Goal: Find specific page/section: Find specific page/section

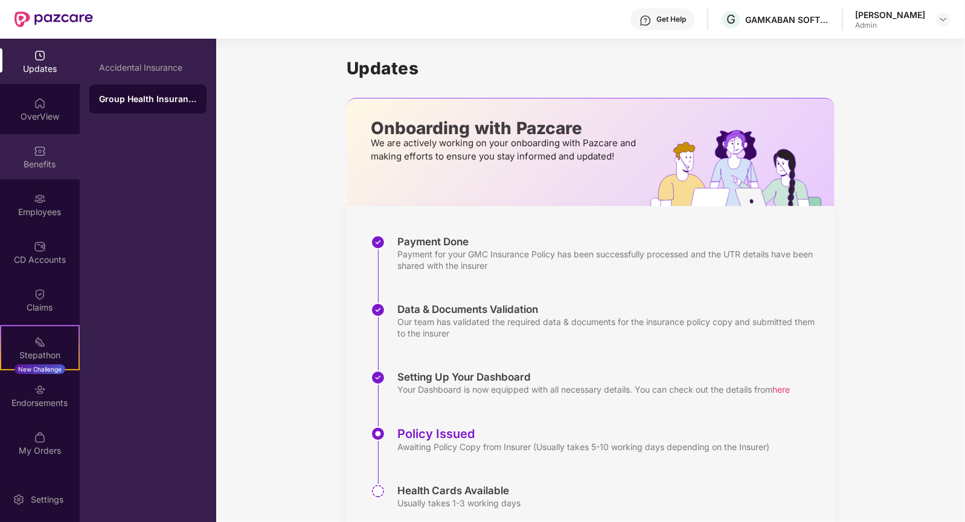
click at [41, 152] on img at bounding box center [40, 151] width 12 height 12
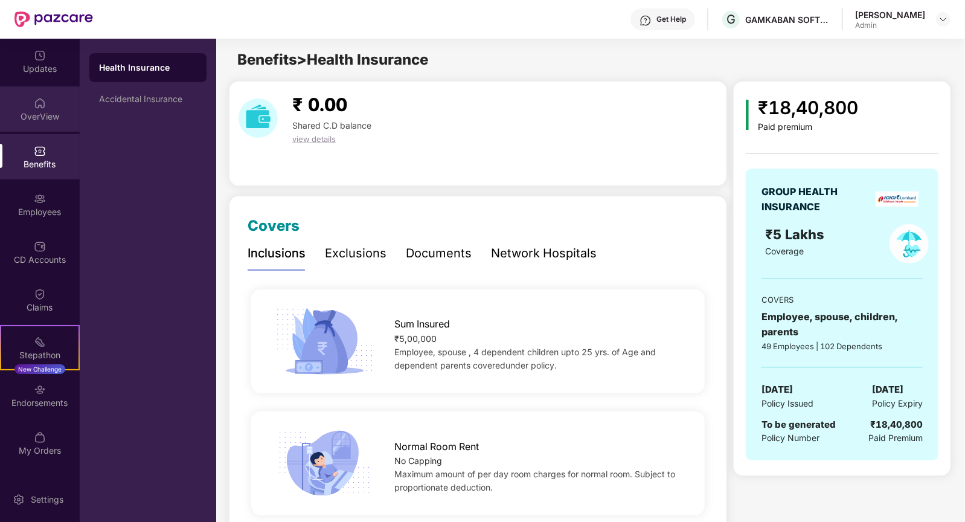
click at [47, 106] on div "OverView" at bounding box center [40, 108] width 80 height 45
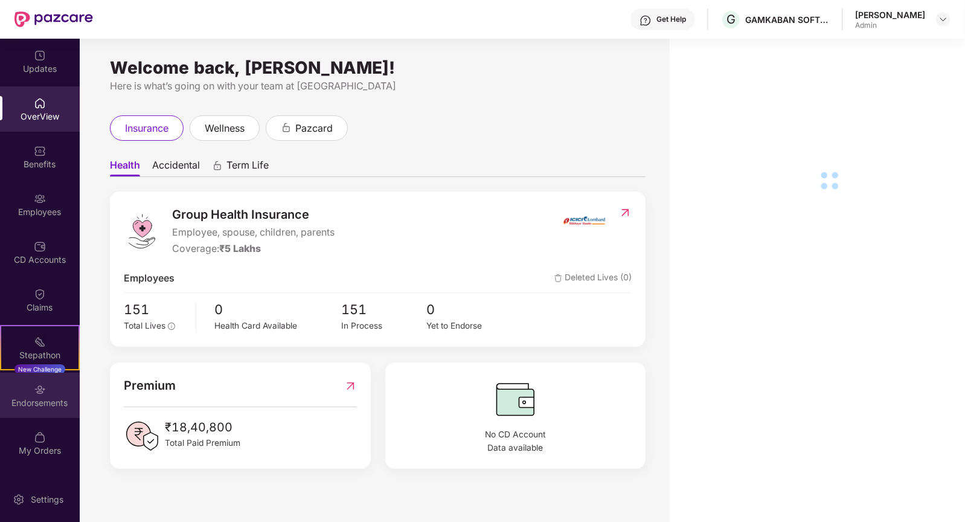
click at [42, 406] on div "Endorsements" at bounding box center [40, 403] width 80 height 12
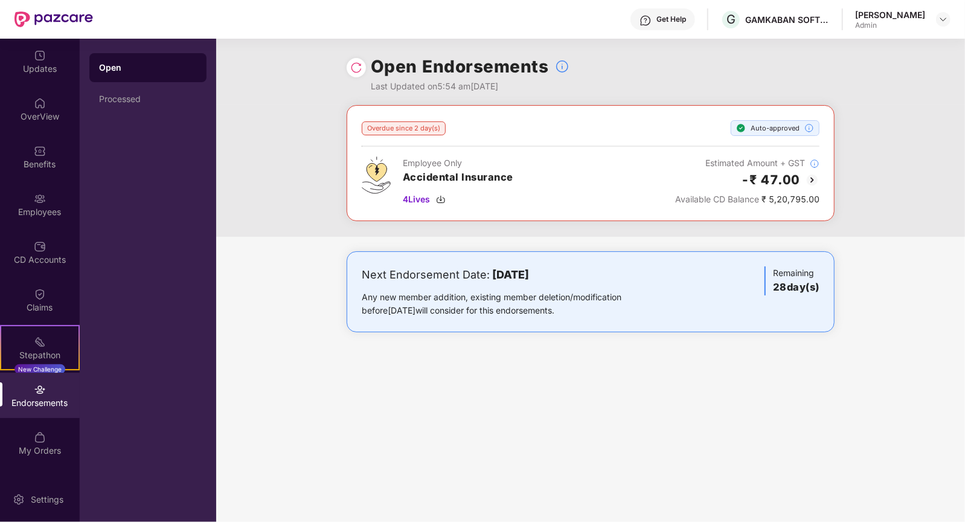
click at [356, 68] on img at bounding box center [356, 68] width 12 height 12
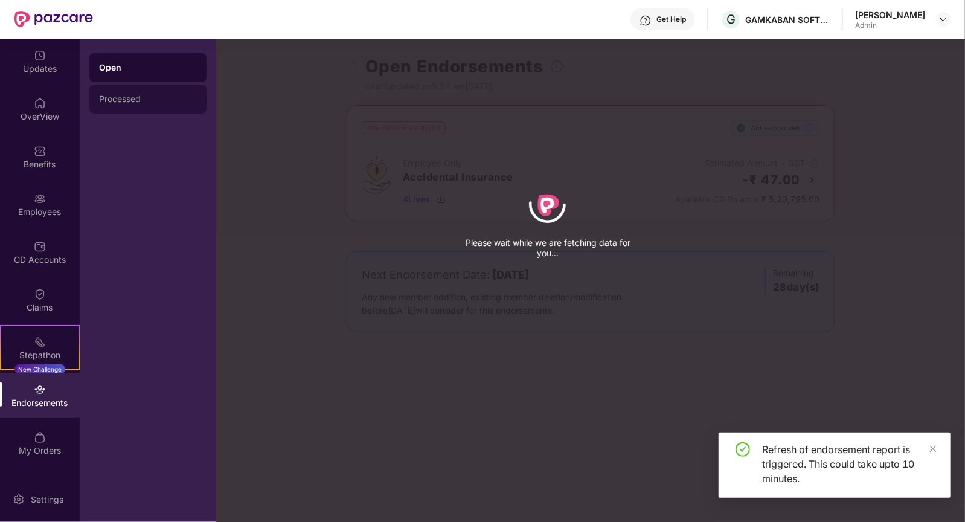
click at [165, 100] on div "Processed" at bounding box center [148, 99] width 98 height 10
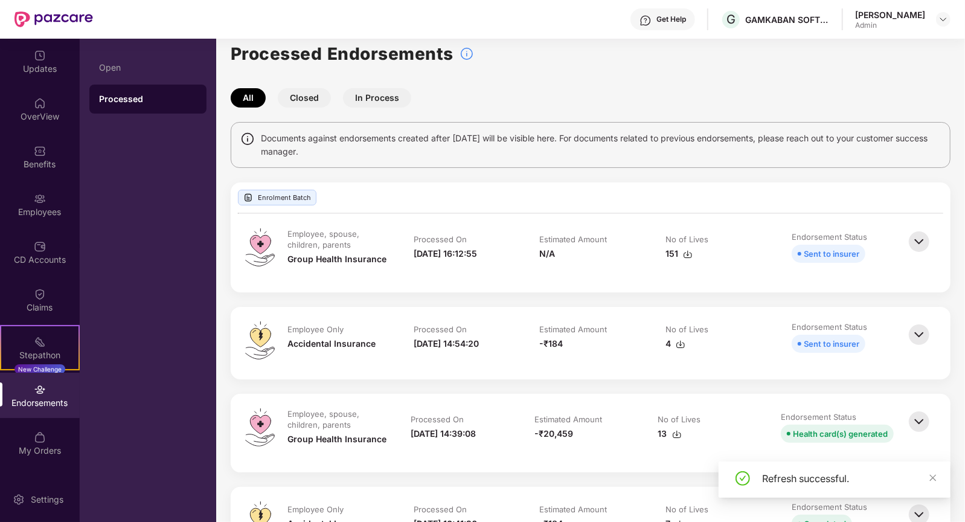
scroll to position [13, 0]
click at [27, 65] on div "Updates" at bounding box center [40, 69] width 80 height 12
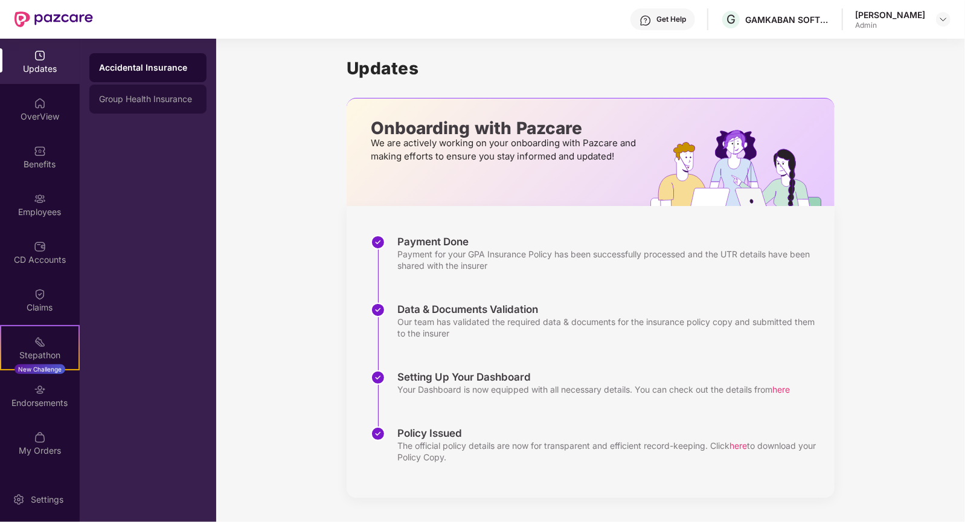
click at [117, 98] on div "Group Health Insurance" at bounding box center [148, 99] width 98 height 10
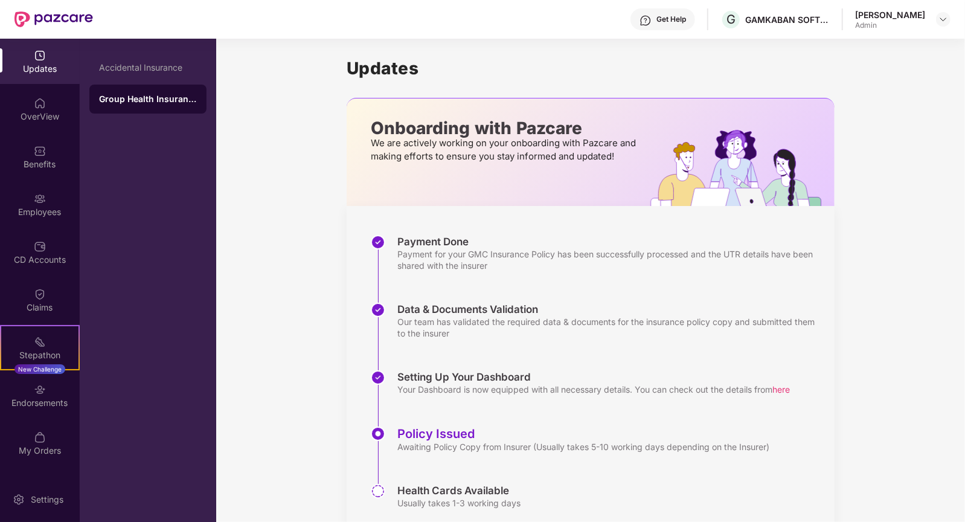
scroll to position [40, 0]
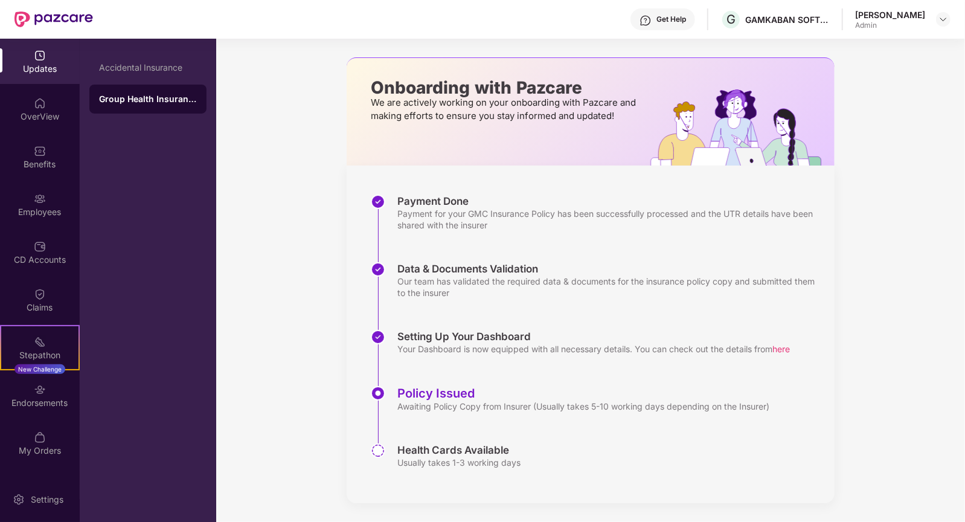
click at [39, 80] on div "Updates" at bounding box center [40, 61] width 80 height 45
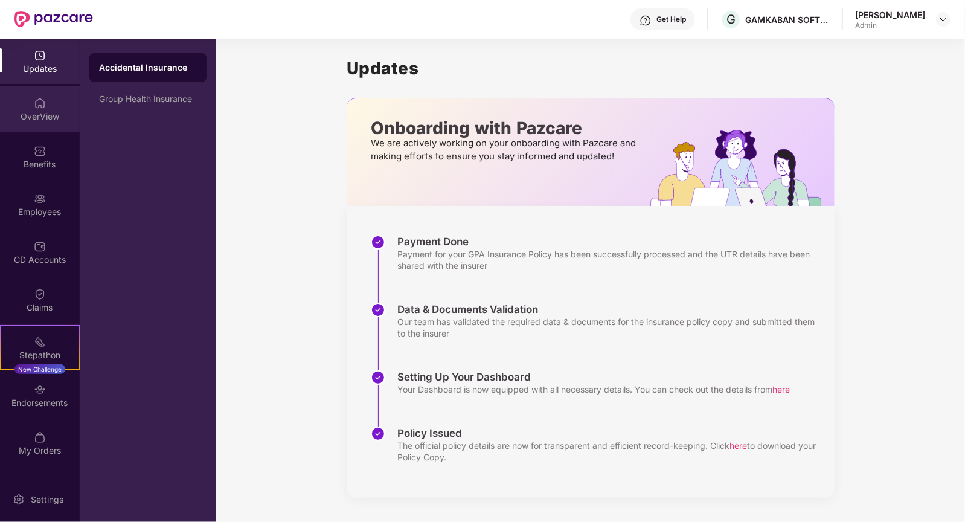
click at [43, 106] on img at bounding box center [40, 103] width 12 height 12
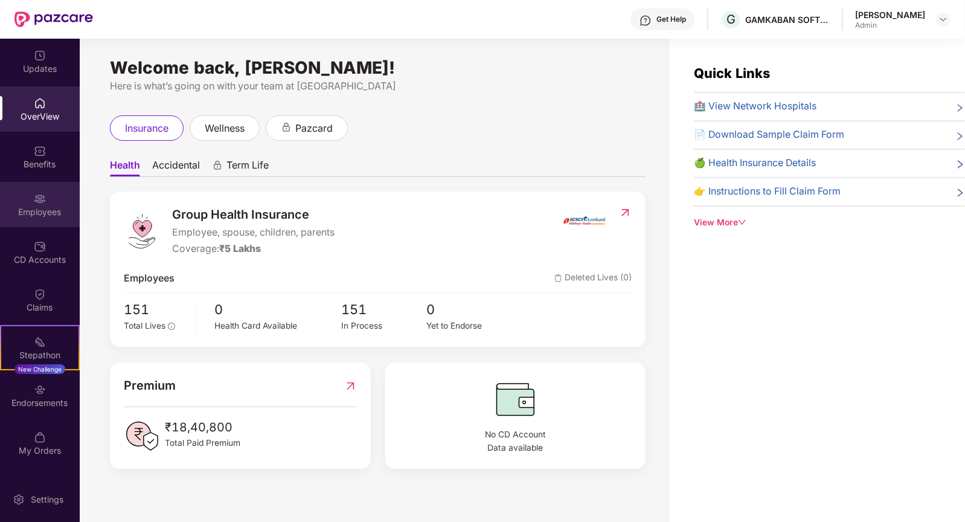
click at [33, 202] on div "Employees" at bounding box center [40, 204] width 80 height 45
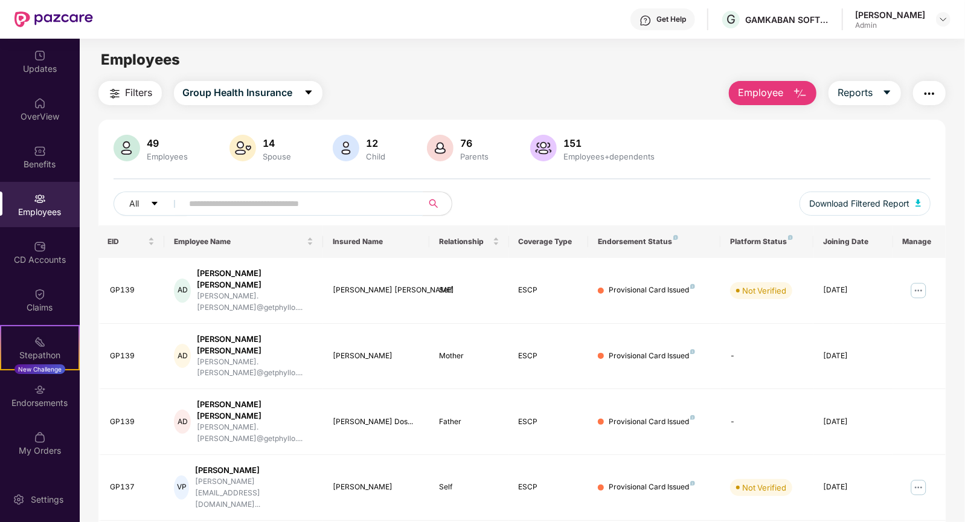
click at [280, 204] on input "text" at bounding box center [298, 203] width 217 height 18
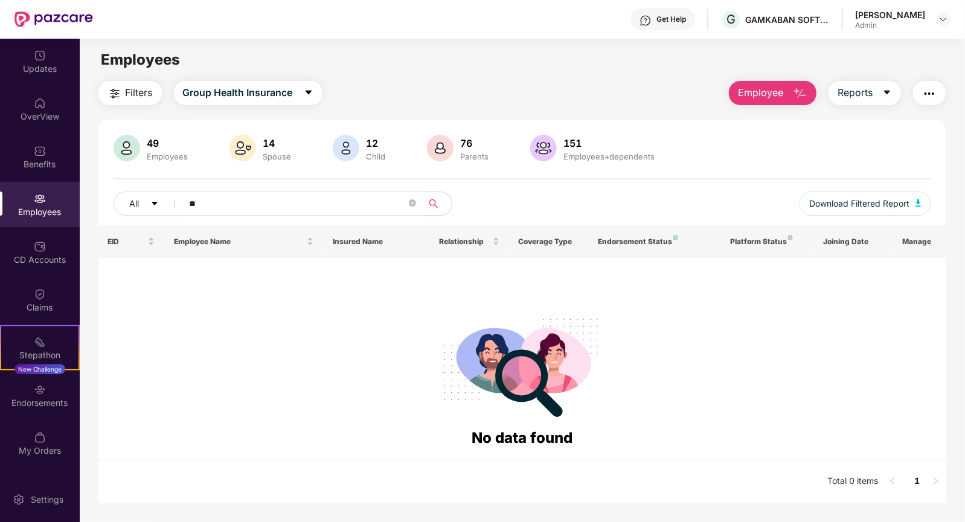
type input "*"
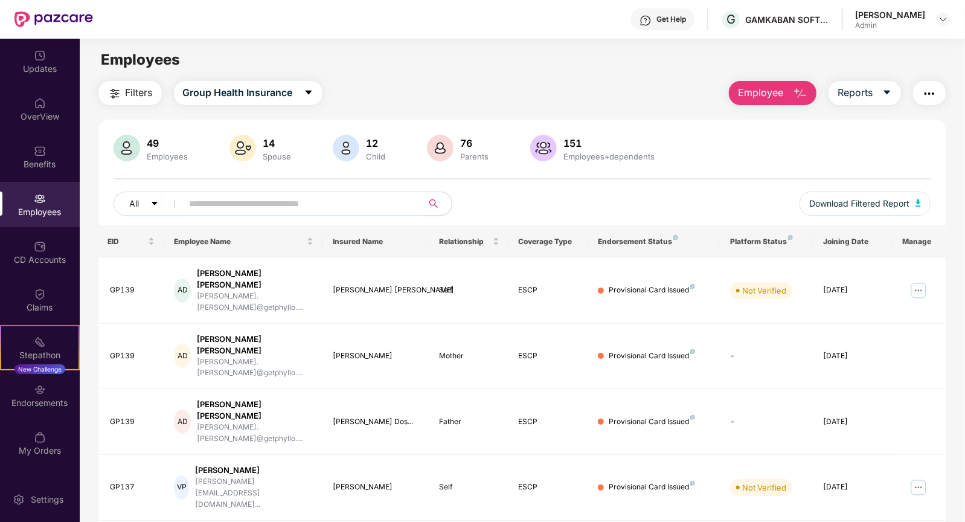
click at [397, 69] on div "Employees" at bounding box center [522, 59] width 885 height 23
